Goal: Check status

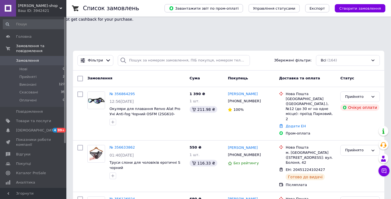
click at [33, 10] on div "Ваш ID: 3942421" at bounding box center [42, 10] width 48 height 5
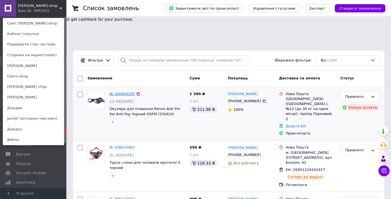
click at [114, 92] on link "№ 356864295" at bounding box center [121, 94] width 25 height 4
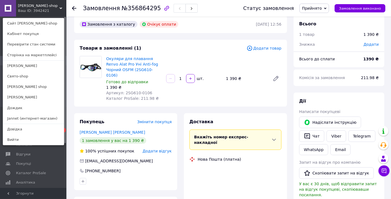
scroll to position [88, 0]
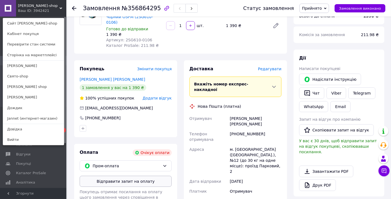
click at [129, 176] on button "Відправити запит на оплату" at bounding box center [126, 181] width 92 height 11
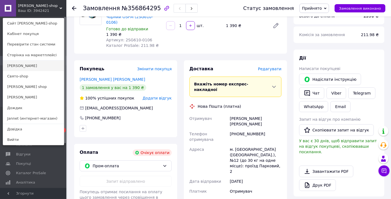
click at [20, 67] on link "[PERSON_NAME]" at bounding box center [33, 66] width 61 height 10
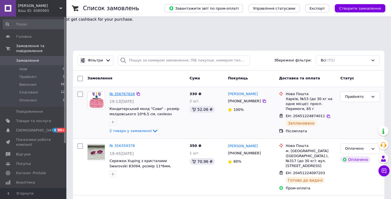
click at [117, 92] on link "№ 356767828" at bounding box center [121, 94] width 25 height 4
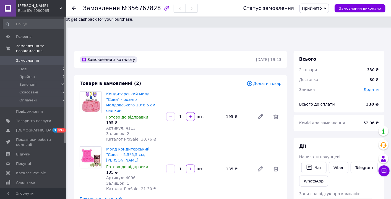
click at [22, 3] on span "[PERSON_NAME]" at bounding box center [38, 5] width 41 height 5
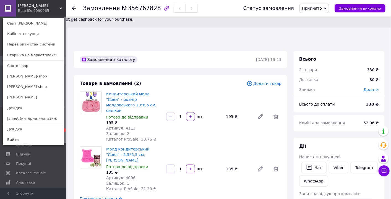
click at [33, 117] on link "Jannet (интернет-магазин)" at bounding box center [33, 119] width 61 height 10
